Goal: Find specific fact: Find specific fact

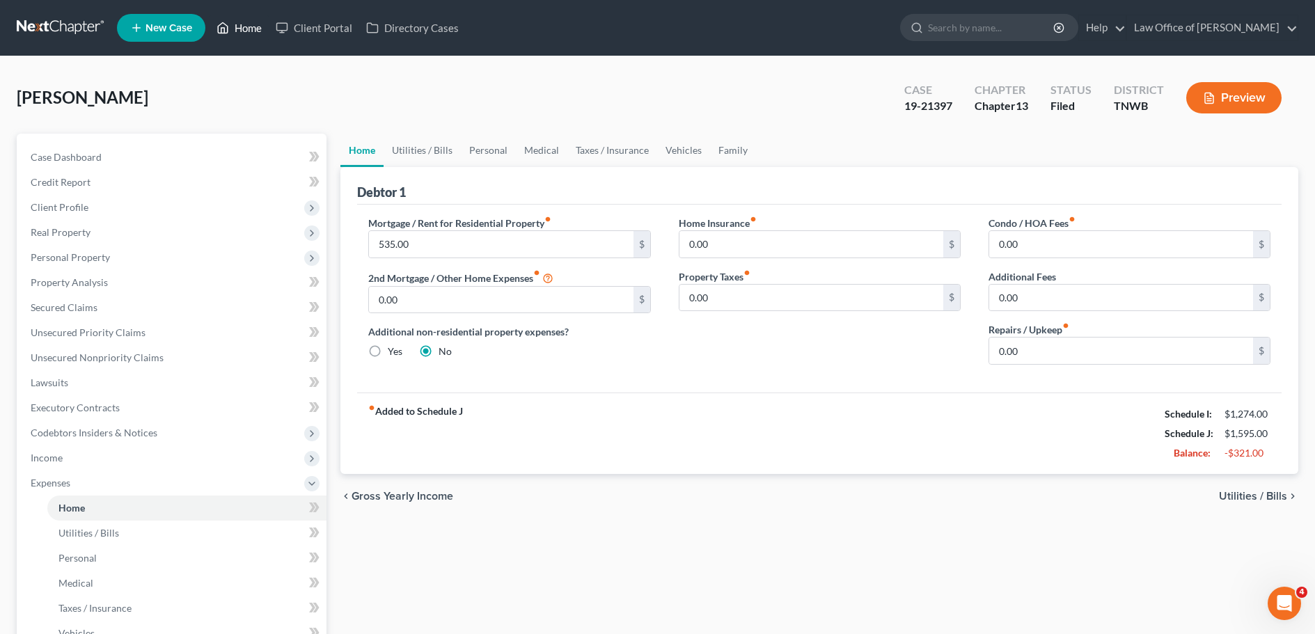
click at [246, 31] on link "Home" at bounding box center [238, 27] width 59 height 25
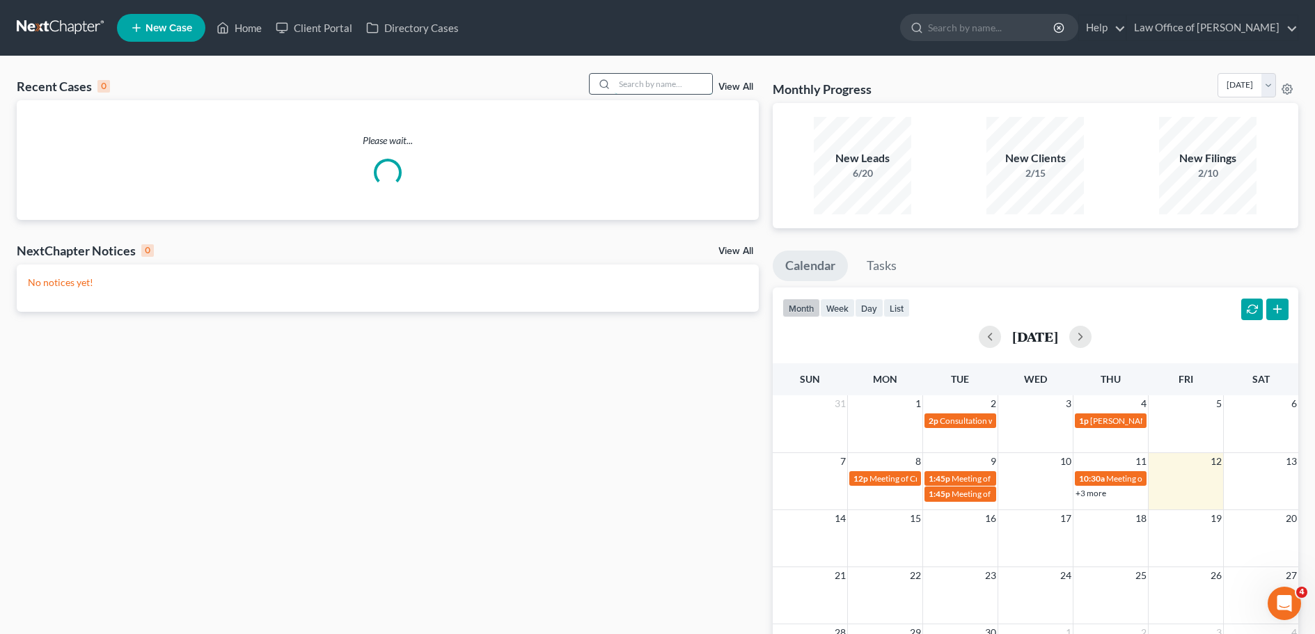
click at [644, 80] on input "search" at bounding box center [662, 84] width 97 height 20
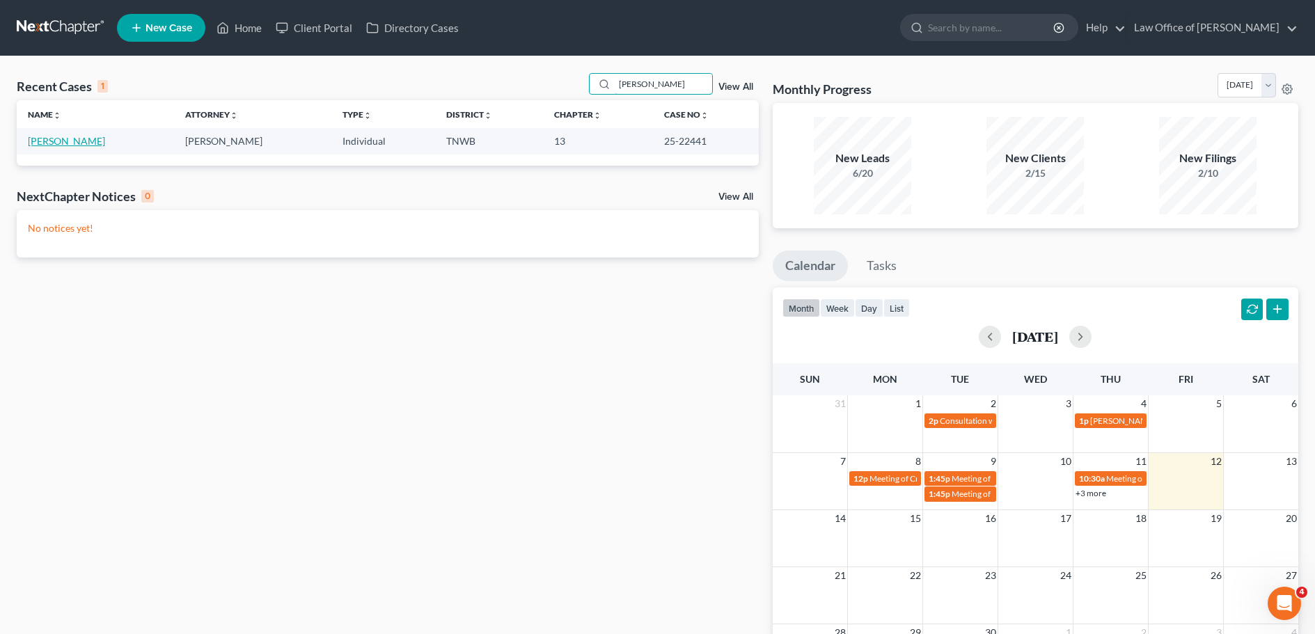
type input "[PERSON_NAME]"
click at [48, 140] on link "[PERSON_NAME]" at bounding box center [66, 141] width 77 height 12
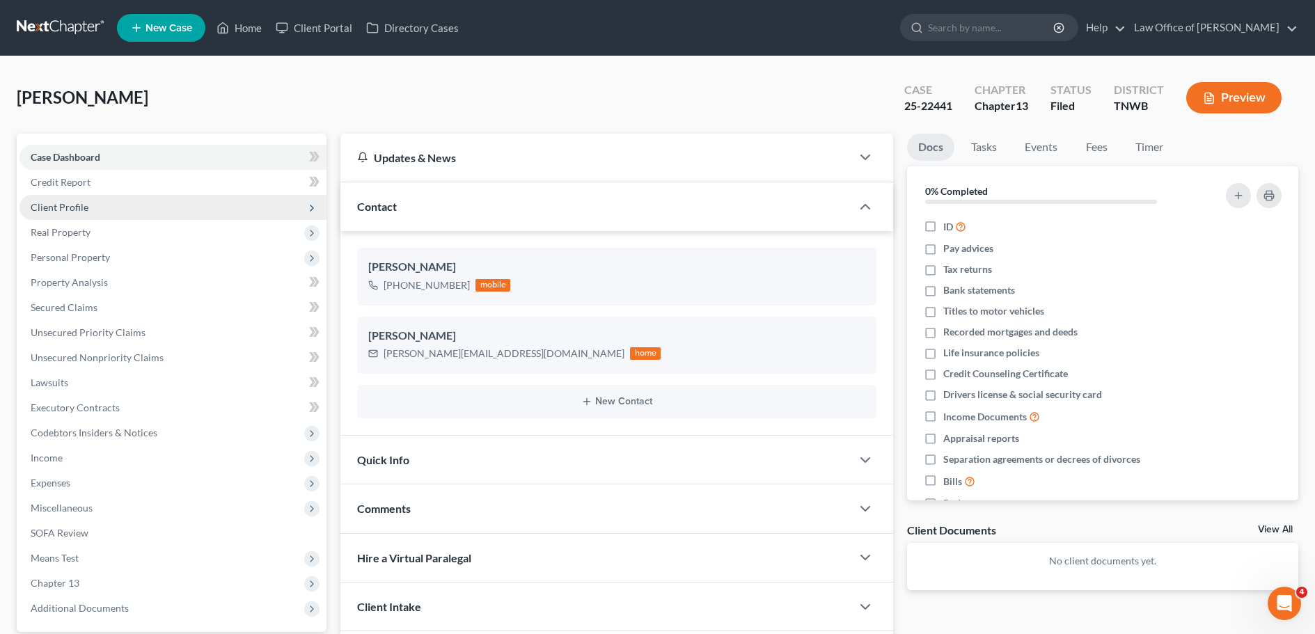
click at [47, 203] on span "Client Profile" at bounding box center [60, 207] width 58 height 12
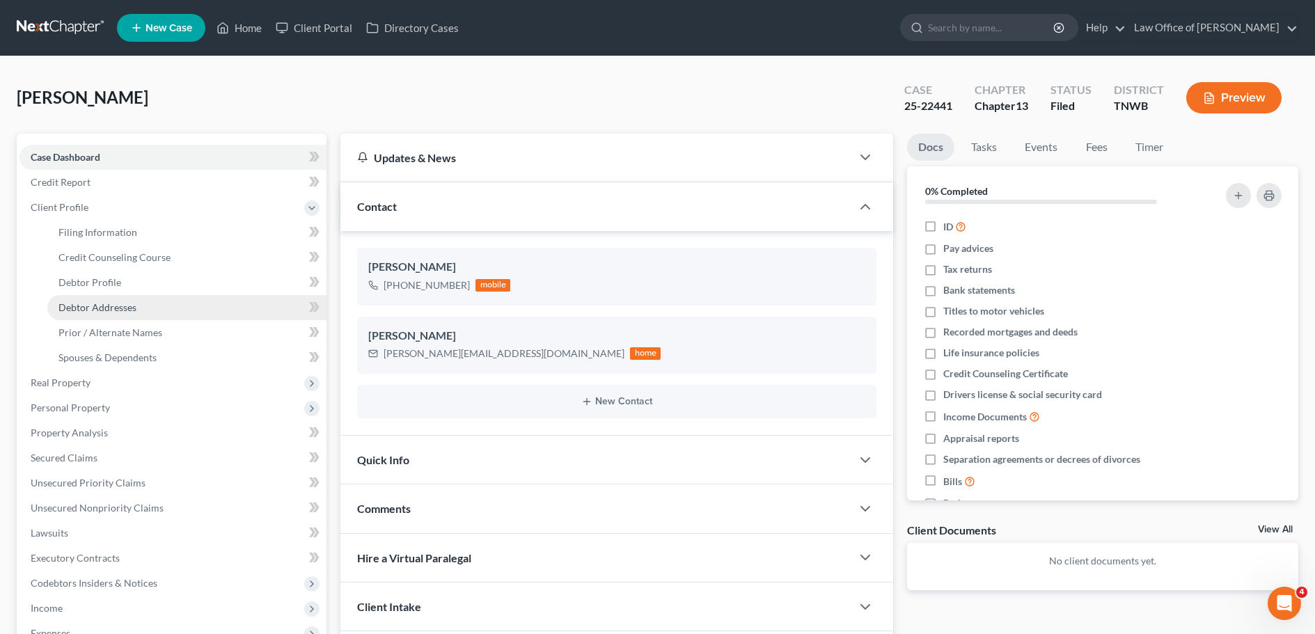
click at [111, 308] on span "Debtor Addresses" at bounding box center [97, 307] width 78 height 12
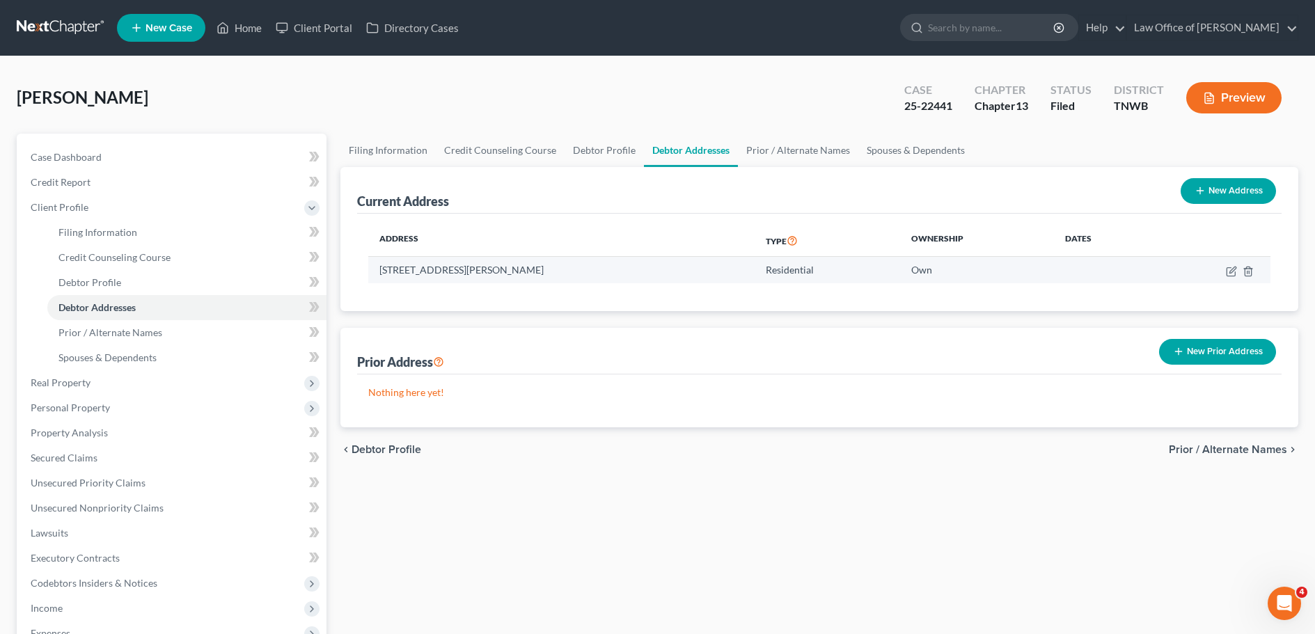
drag, startPoint x: 589, startPoint y: 265, endPoint x: 374, endPoint y: 278, distance: 215.4
click at [374, 278] on td "[STREET_ADDRESS][PERSON_NAME]" at bounding box center [561, 270] width 386 height 26
copy td "[STREET_ADDRESS][PERSON_NAME]"
drag, startPoint x: 632, startPoint y: 428, endPoint x: 632, endPoint y: 418, distance: 9.7
click at [632, 427] on div "chevron_left Debtor Profile Prior / Alternate Names chevron_right" at bounding box center [819, 449] width 958 height 45
